Goal: Task Accomplishment & Management: Use online tool/utility

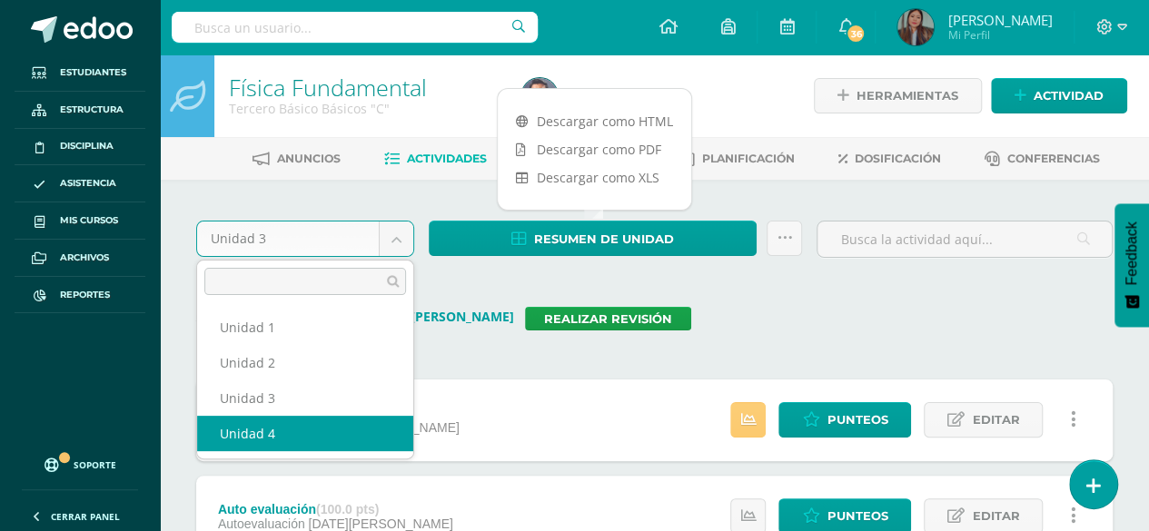
select select "Unidad 4"
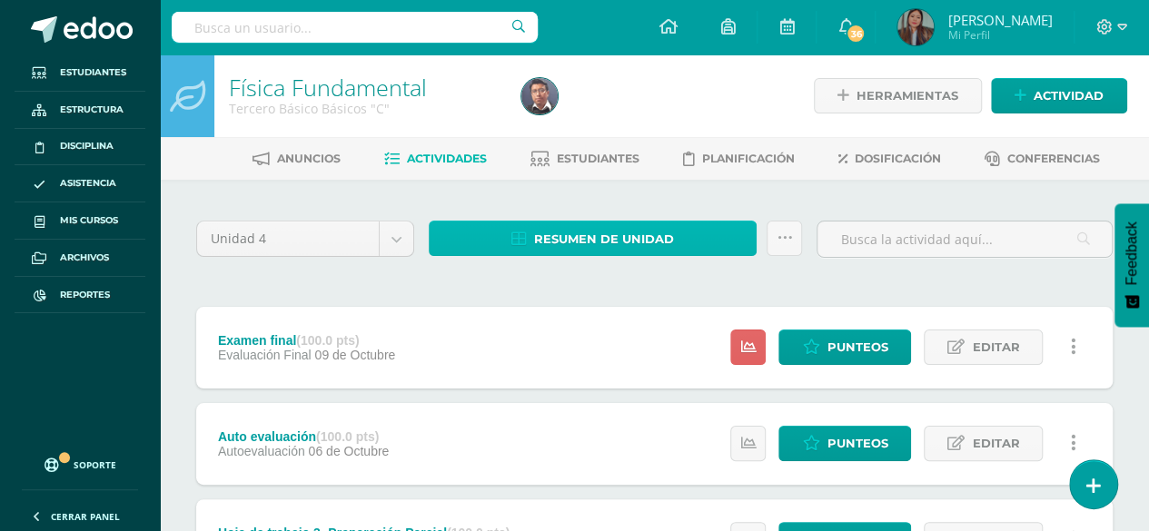
click at [592, 224] on span "Resumen de unidad" at bounding box center [604, 239] width 140 height 34
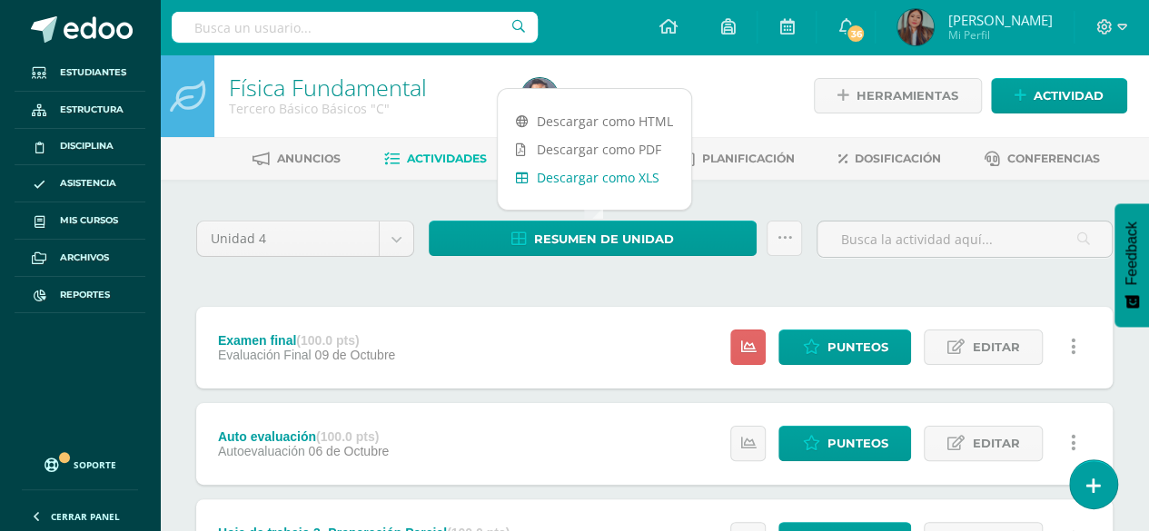
click at [618, 177] on link "Descargar como XLS" at bounding box center [594, 177] width 193 height 28
click at [263, 12] on div at bounding box center [355, 27] width 366 height 54
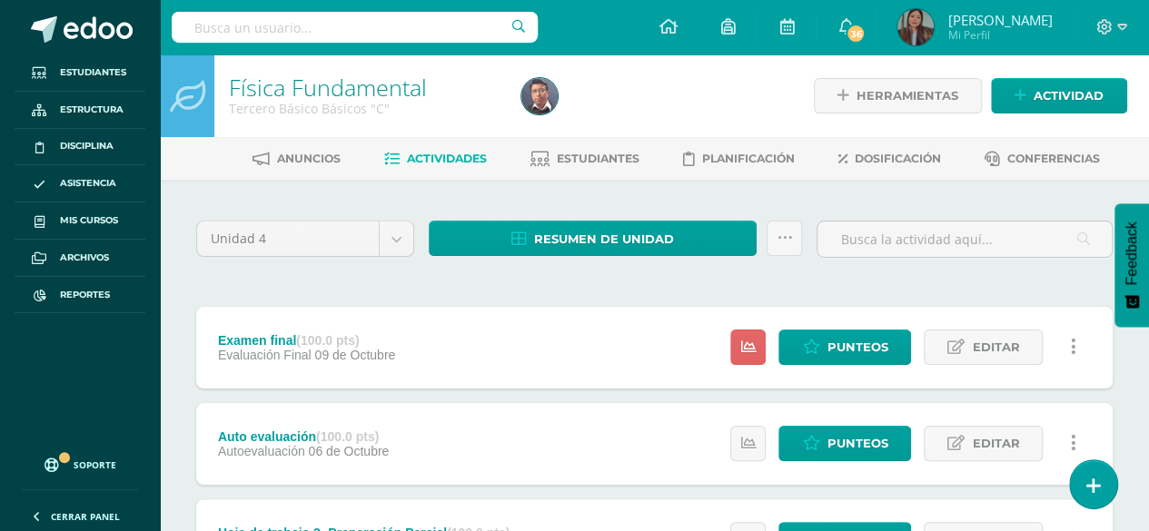
click at [272, 28] on input "text" at bounding box center [355, 27] width 366 height 31
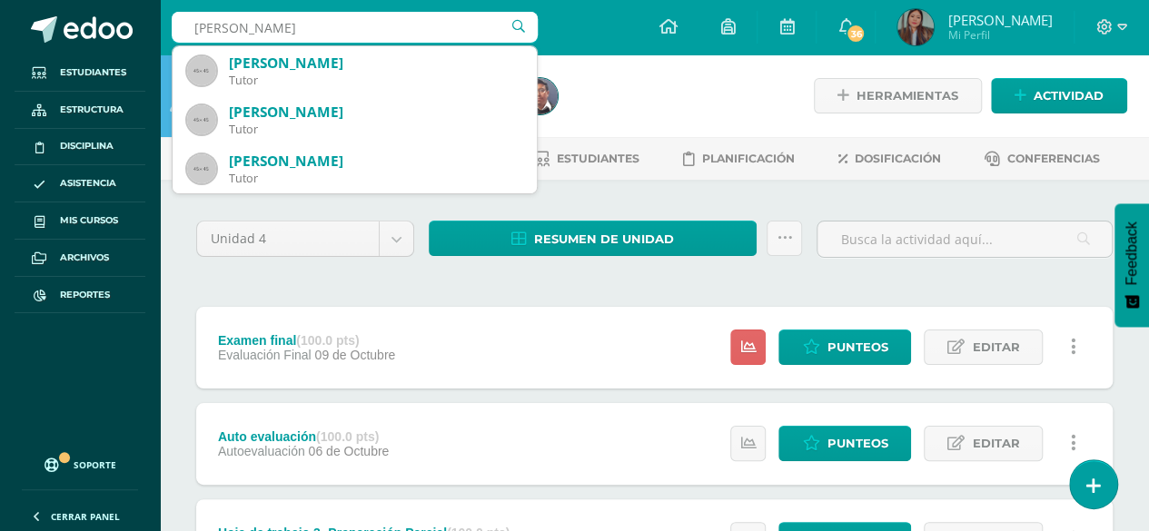
type input "oscar toquer"
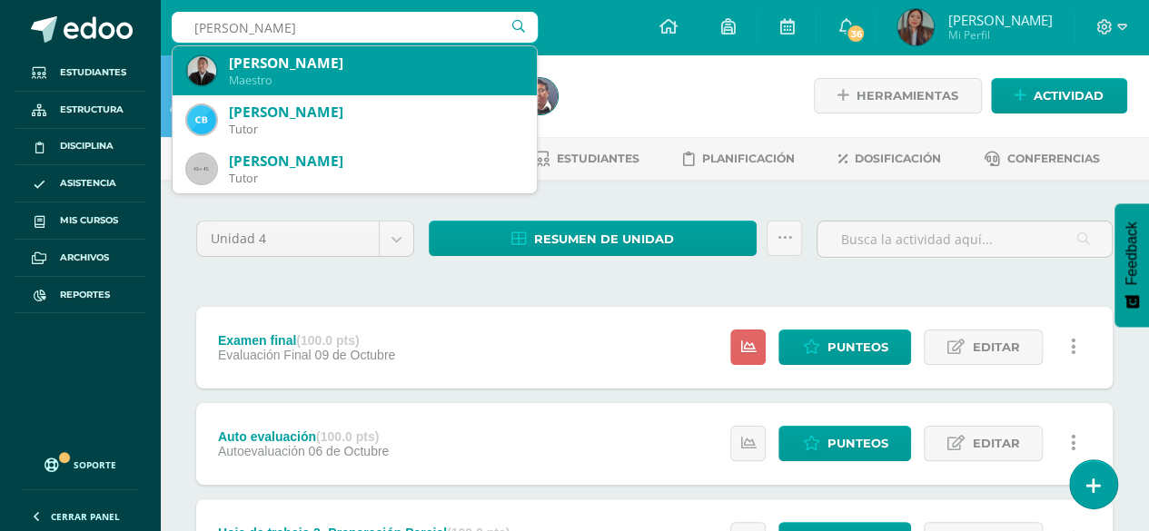
click at [291, 63] on div "Oscar Felipe Toquer Callejas" at bounding box center [375, 63] width 293 height 19
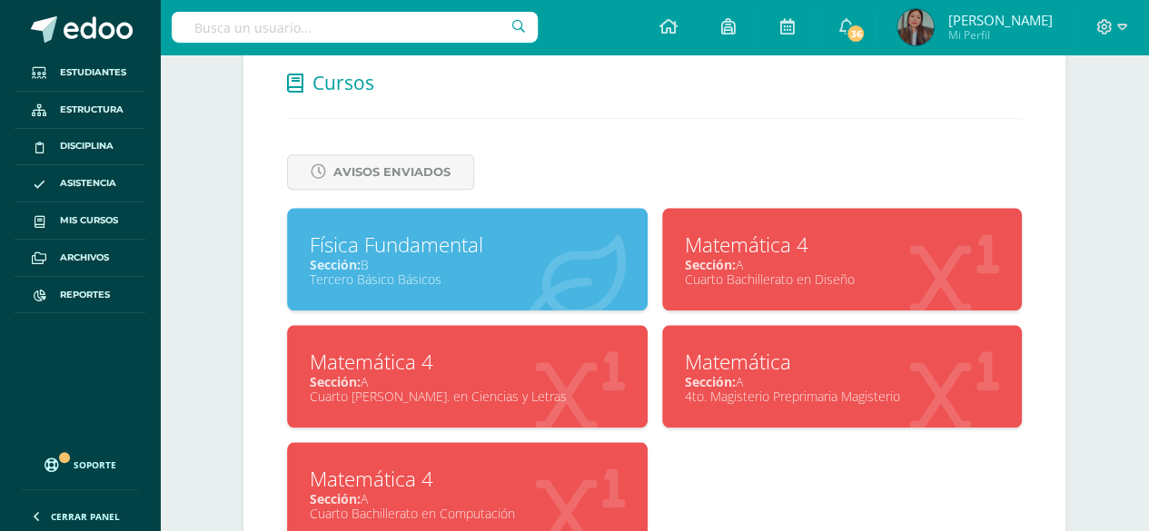
scroll to position [784, 0]
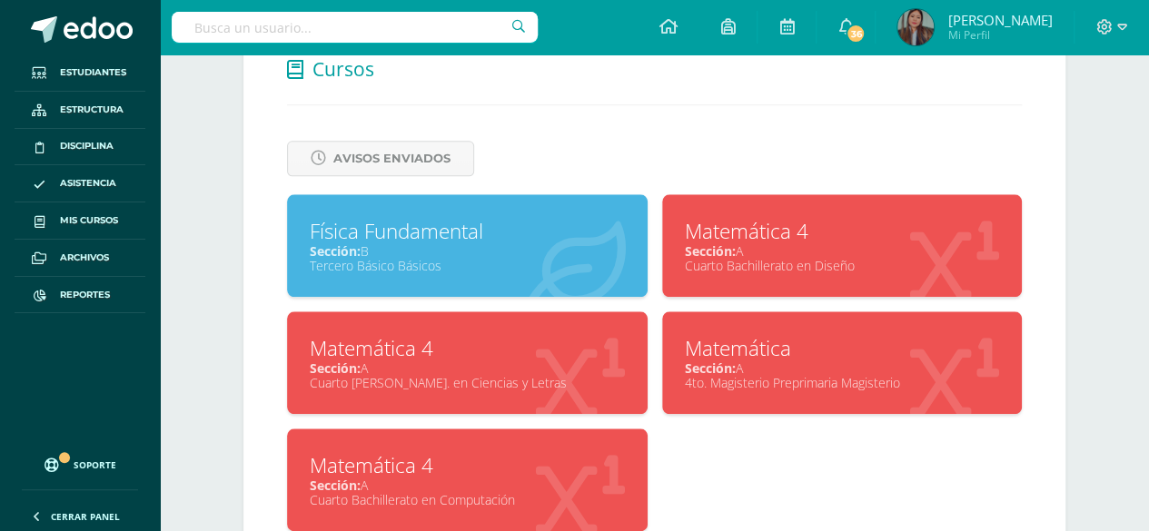
click at [485, 194] on div "Física Fundamental Sección: B Tercero Básico Básicos" at bounding box center [467, 245] width 361 height 103
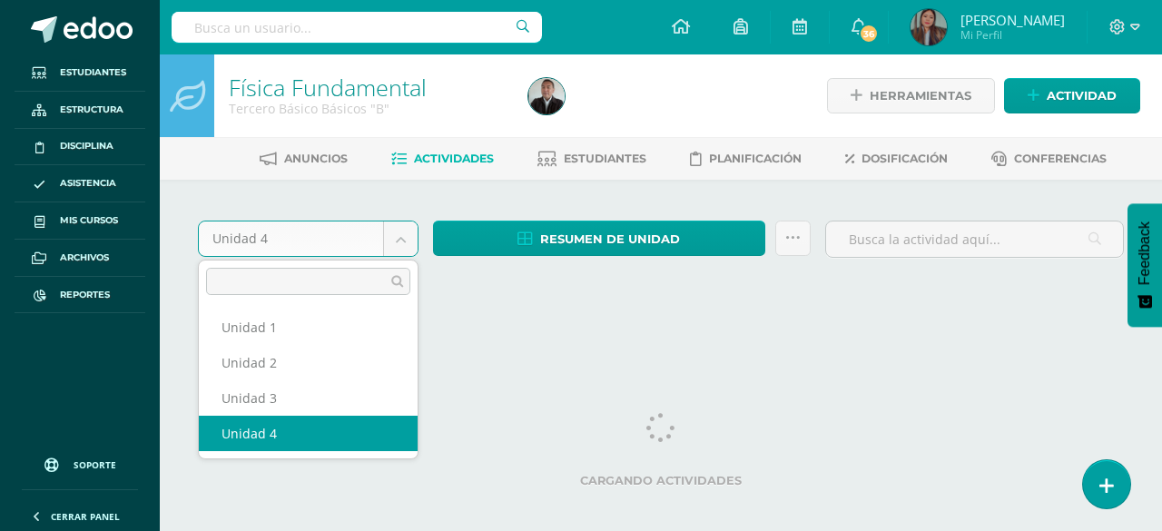
click at [346, 243] on body "Estudiantes Estructura Disciplina Asistencia Mis cursos Archivos Reportes Sopor…" at bounding box center [581, 171] width 1162 height 343
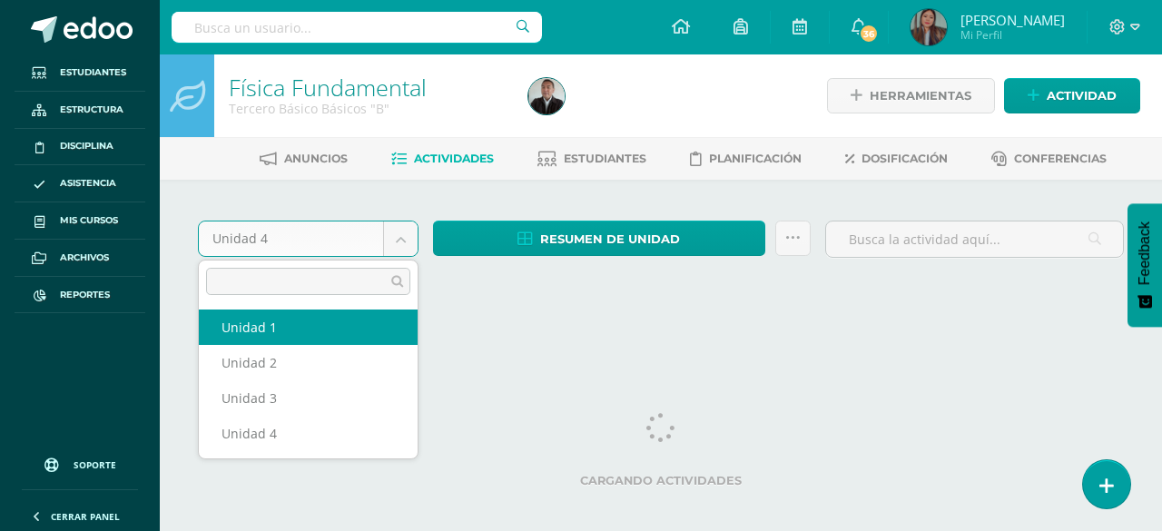
select select "Unidad 1"
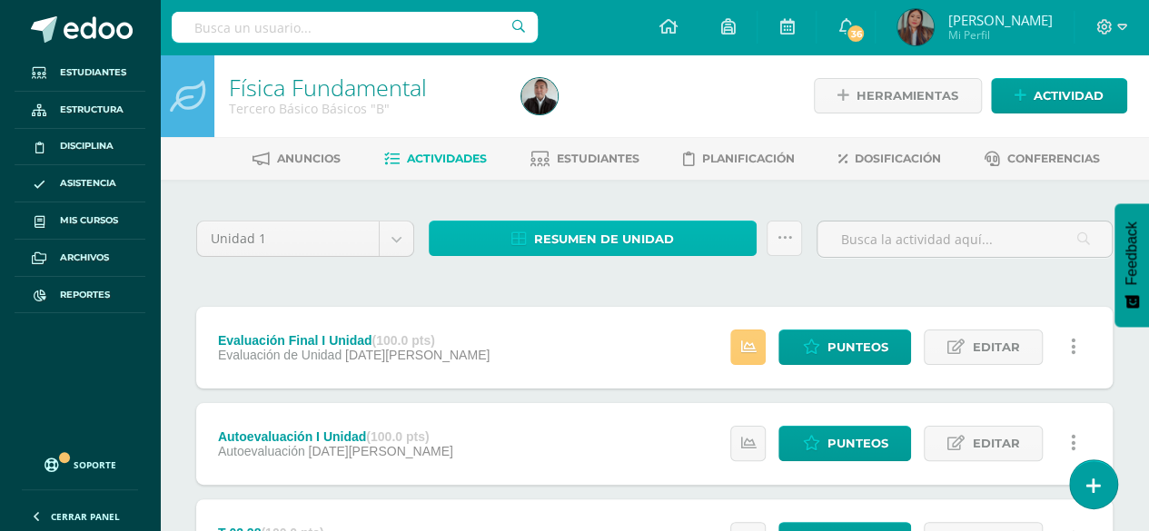
click at [577, 232] on span "Resumen de unidad" at bounding box center [604, 239] width 140 height 34
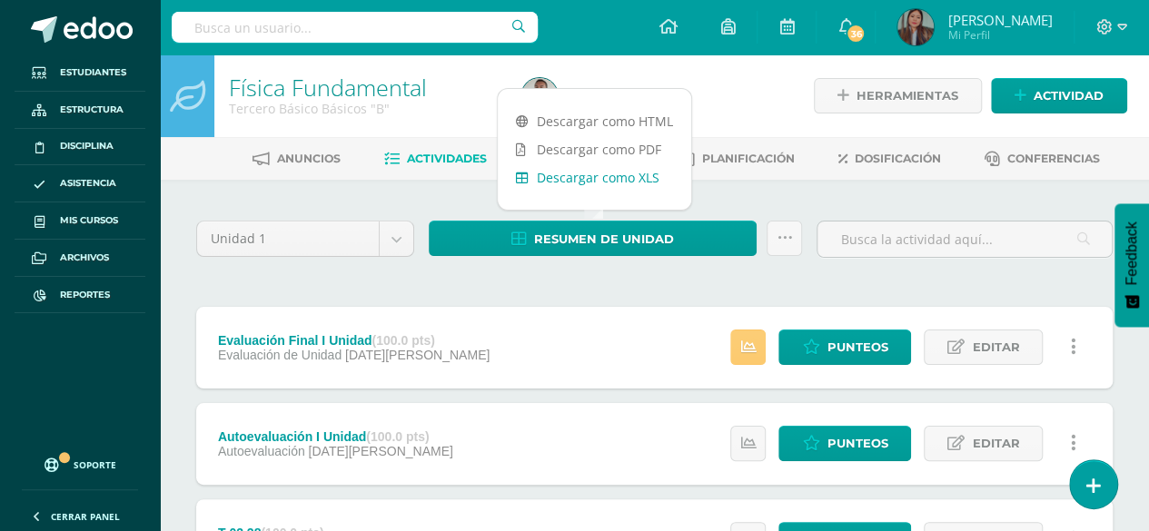
click at [528, 176] on link "Descargar como XLS" at bounding box center [594, 177] width 193 height 28
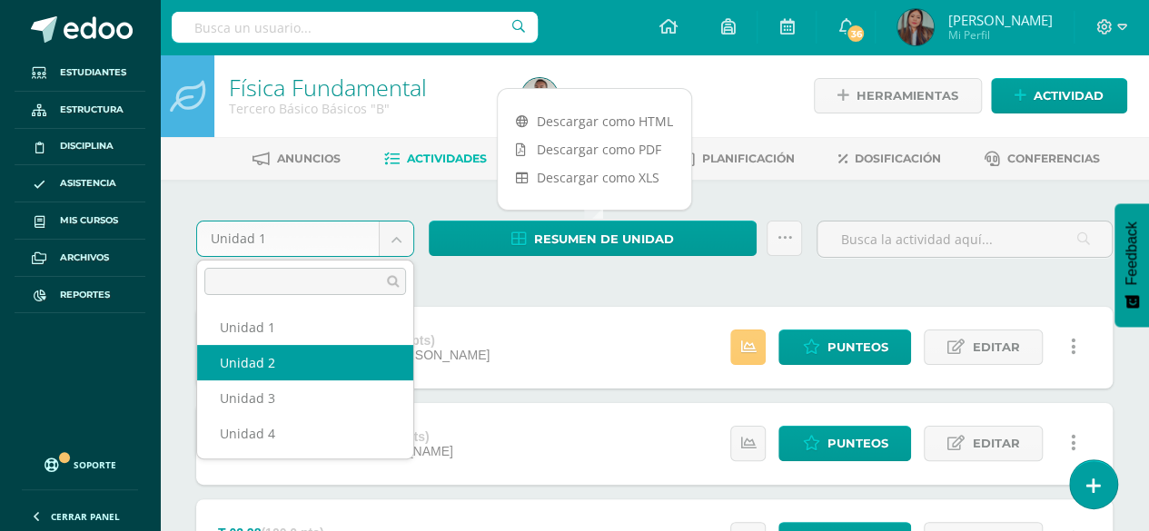
select select "Unidad 2"
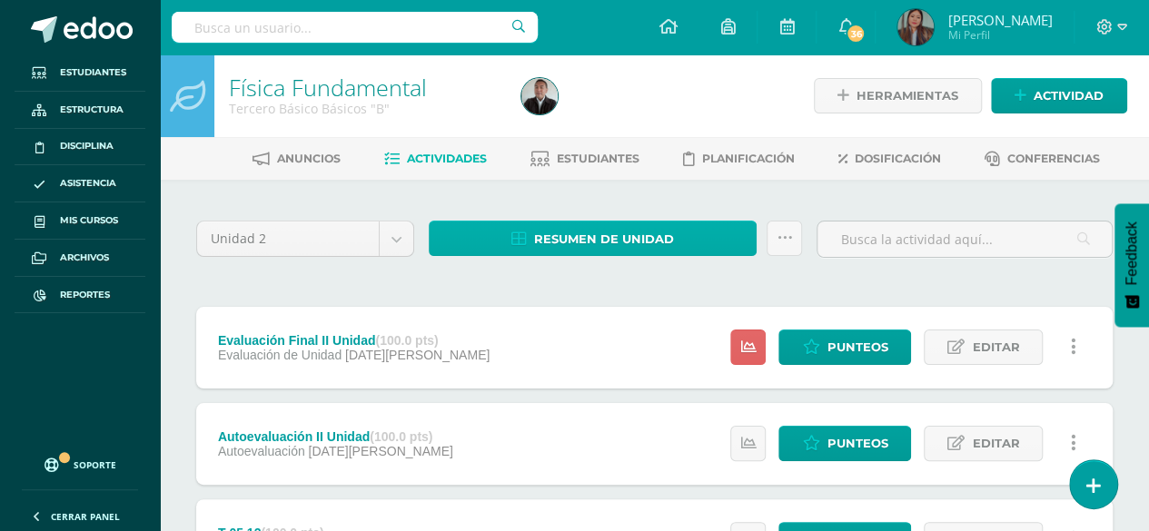
click at [619, 237] on span "Resumen de unidad" at bounding box center [604, 239] width 140 height 34
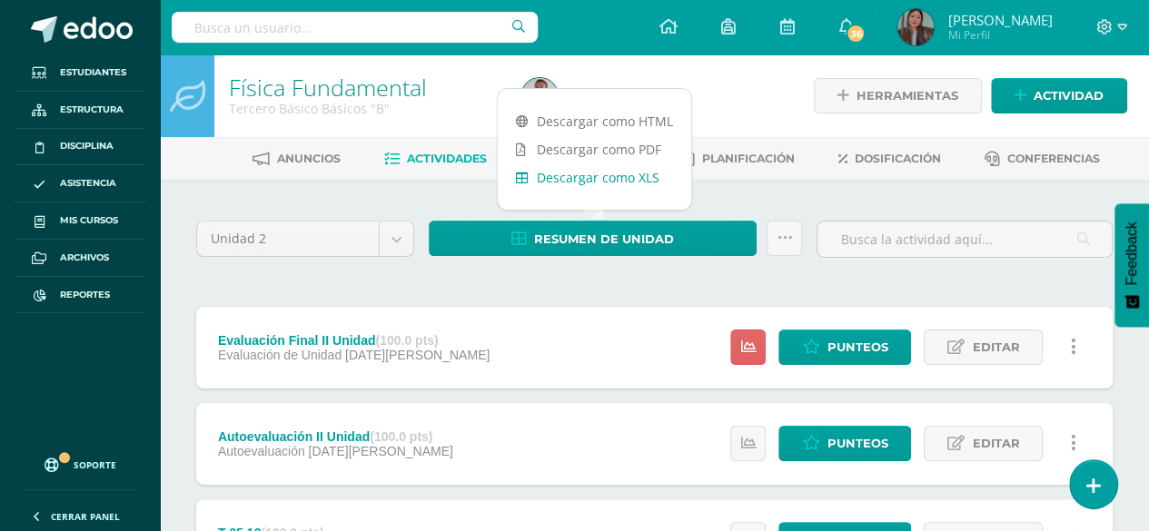
click at [611, 187] on link "Descargar como XLS" at bounding box center [594, 177] width 193 height 28
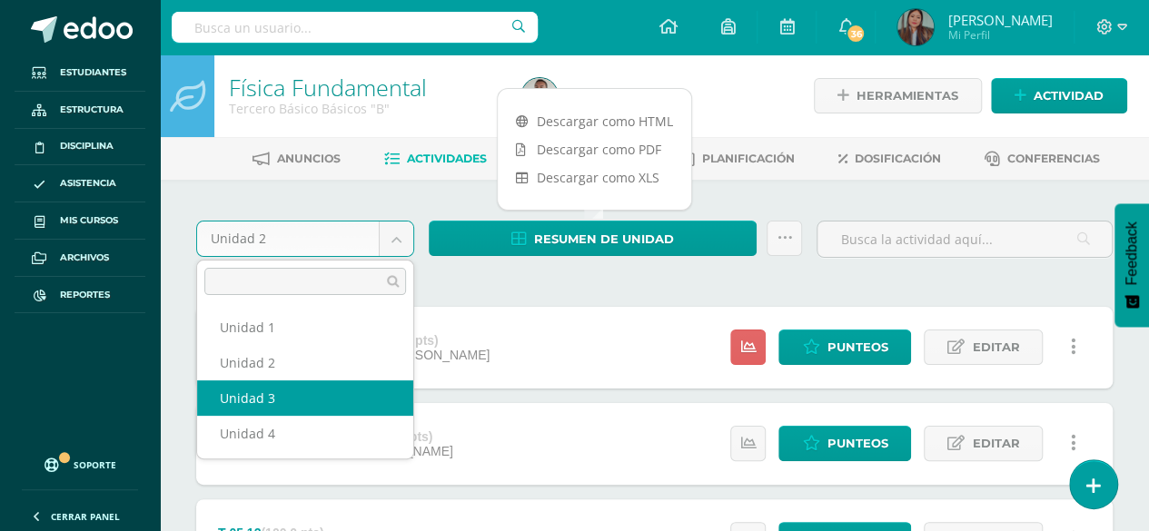
select select "Unidad 3"
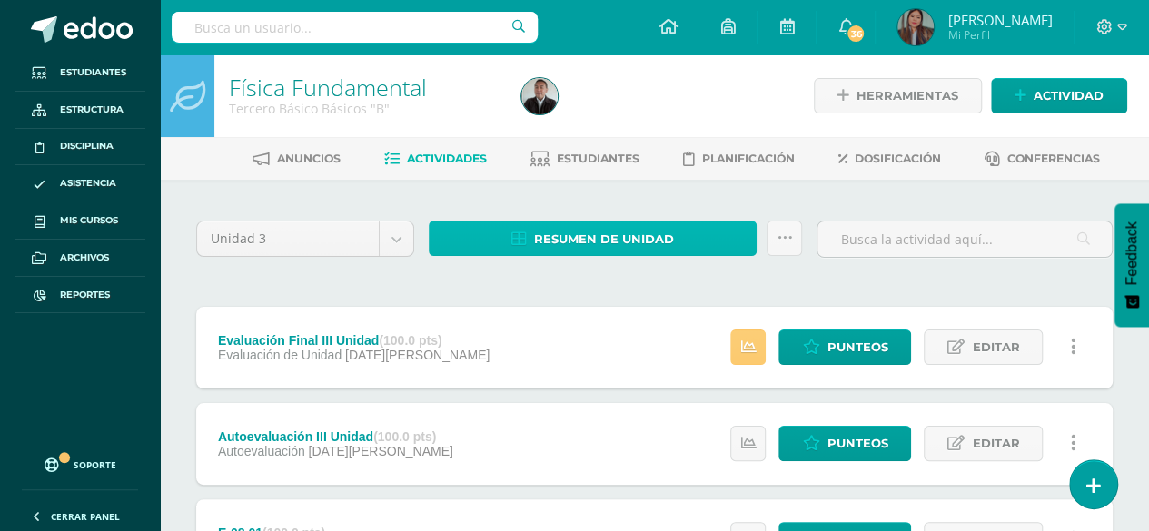
click at [543, 232] on span "Resumen de unidad" at bounding box center [604, 239] width 140 height 34
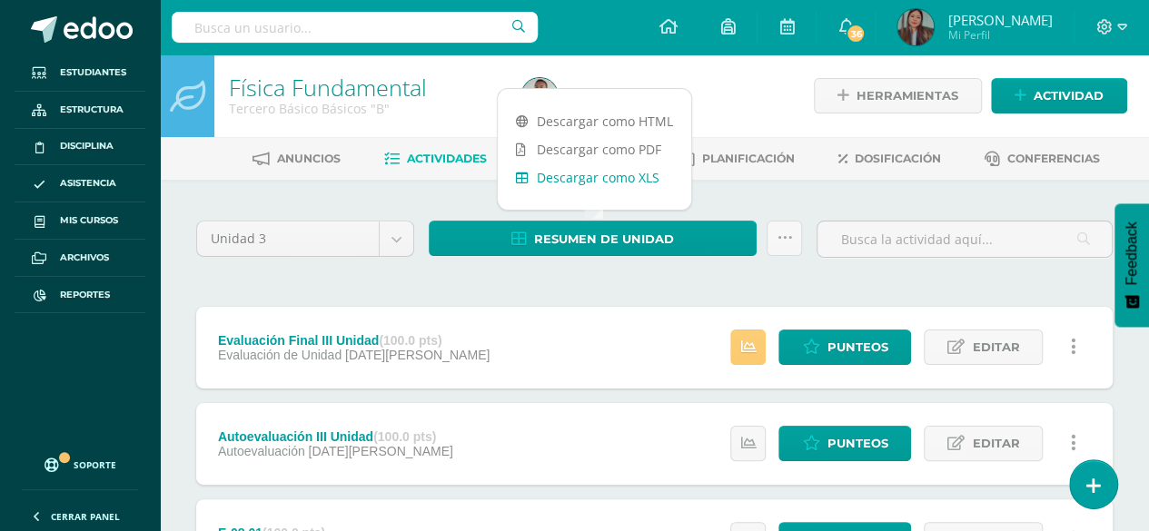
click at [611, 184] on link "Descargar como XLS" at bounding box center [594, 177] width 193 height 28
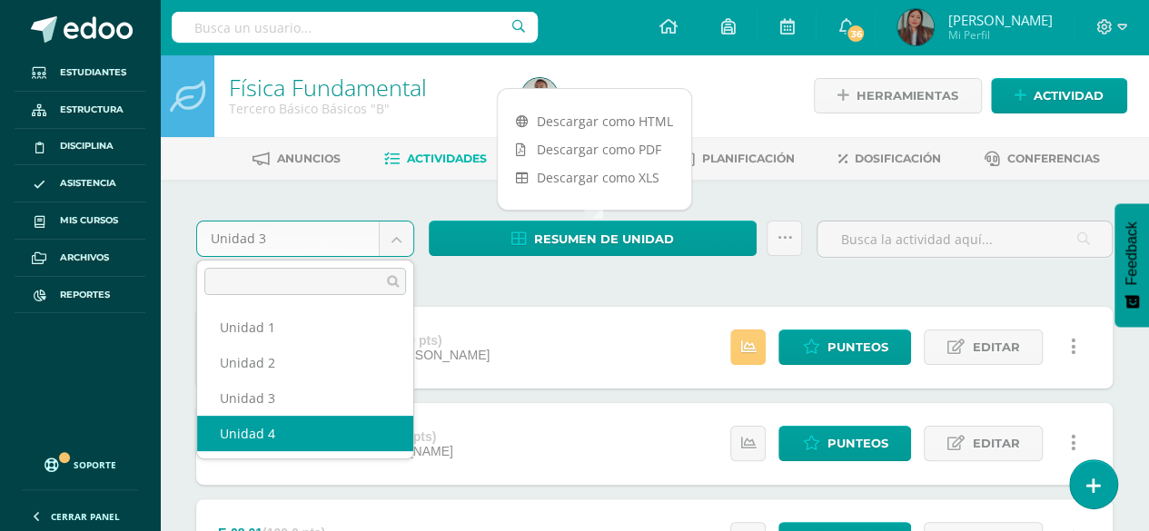
select select "Unidad 4"
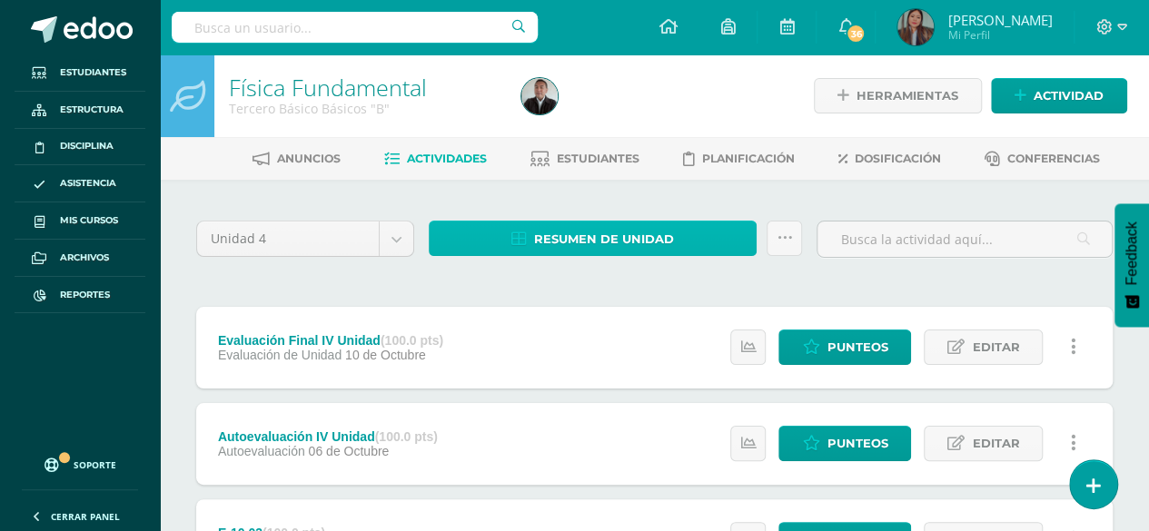
click at [566, 241] on span "Resumen de unidad" at bounding box center [604, 239] width 140 height 34
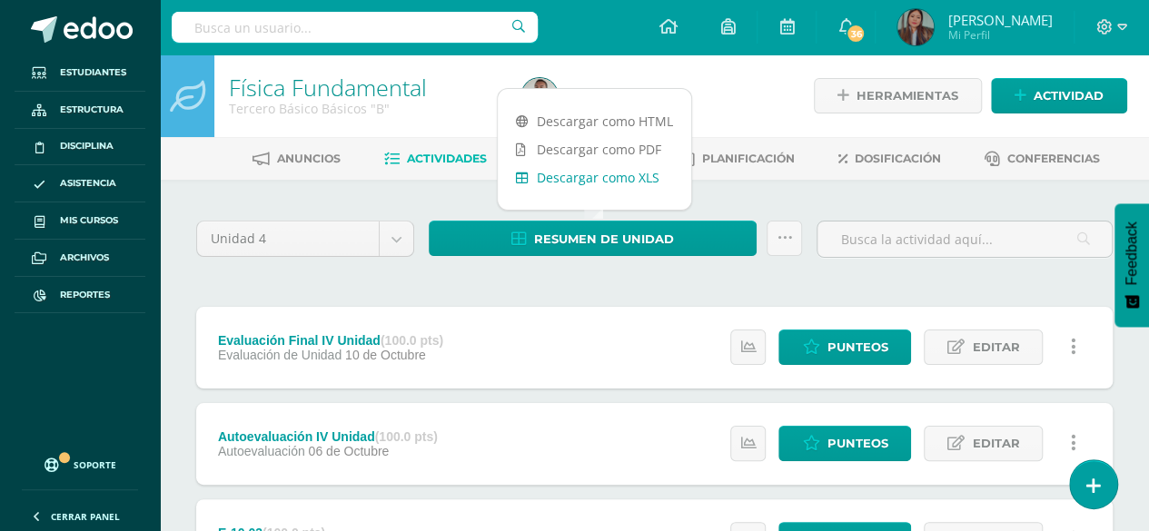
click at [578, 173] on link "Descargar como XLS" at bounding box center [594, 177] width 193 height 28
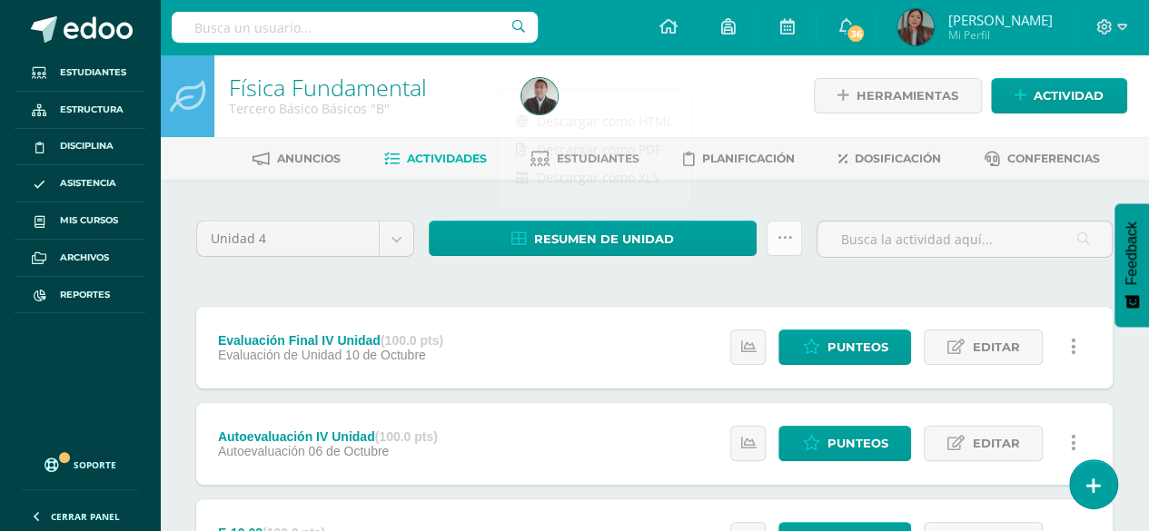
click at [788, 242] on icon at bounding box center [783, 238] width 15 height 15
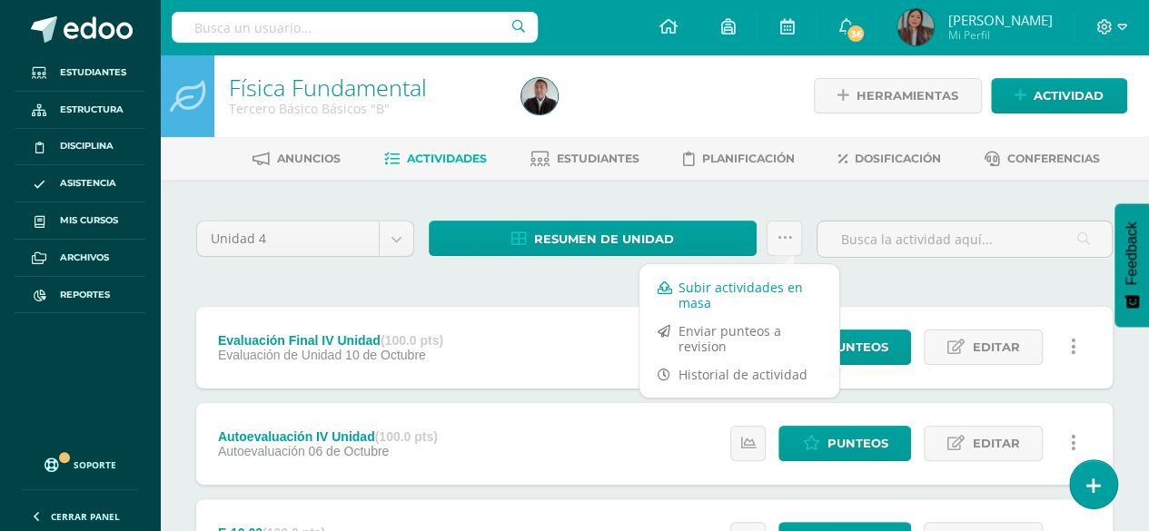
click at [744, 282] on link "Subir actividades en masa" at bounding box center [739, 295] width 200 height 44
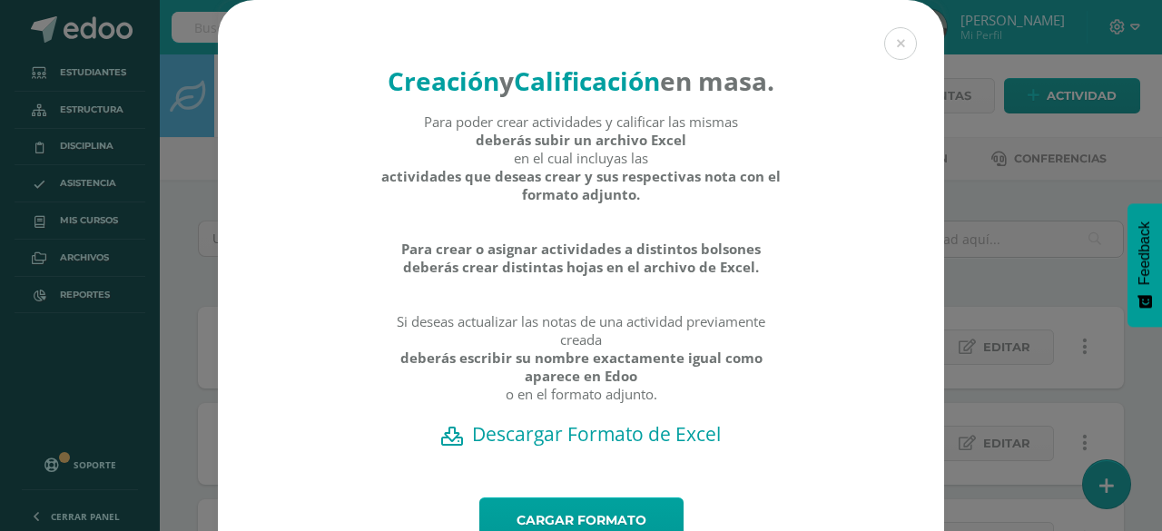
click at [542, 447] on h2 "Descargar Formato de Excel" at bounding box center [581, 433] width 663 height 25
click at [894, 46] on button at bounding box center [900, 43] width 33 height 33
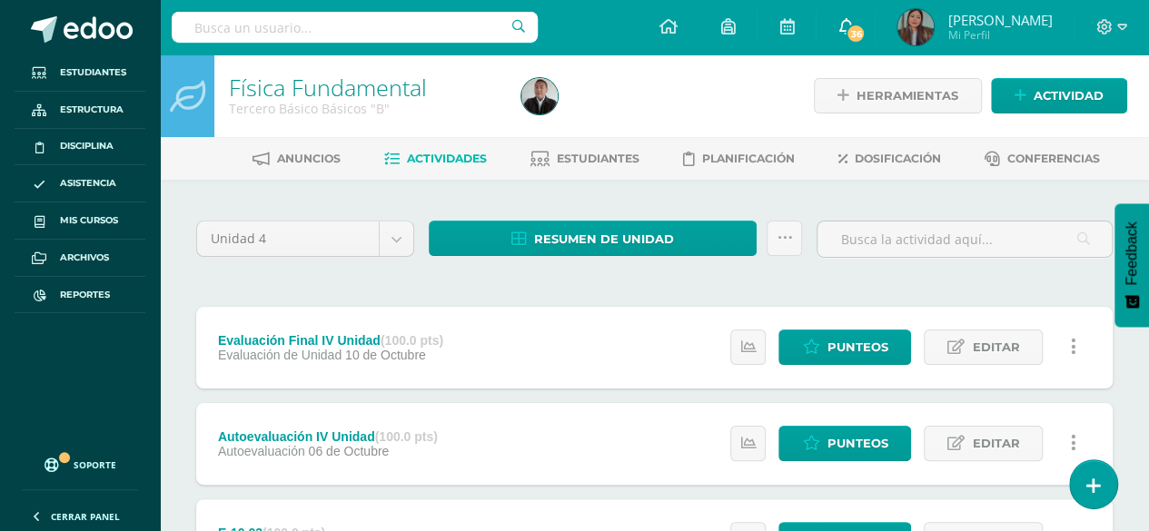
click at [874, 46] on link "36" at bounding box center [845, 27] width 58 height 54
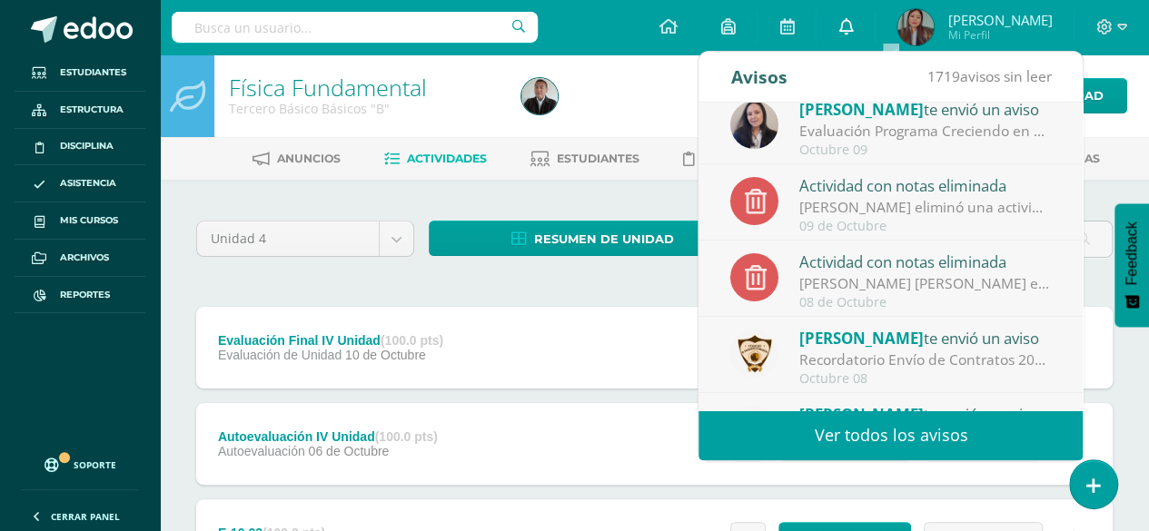
scroll to position [15, 0]
click at [874, 22] on link "0" at bounding box center [845, 27] width 58 height 54
